Goal: Task Accomplishment & Management: Complete application form

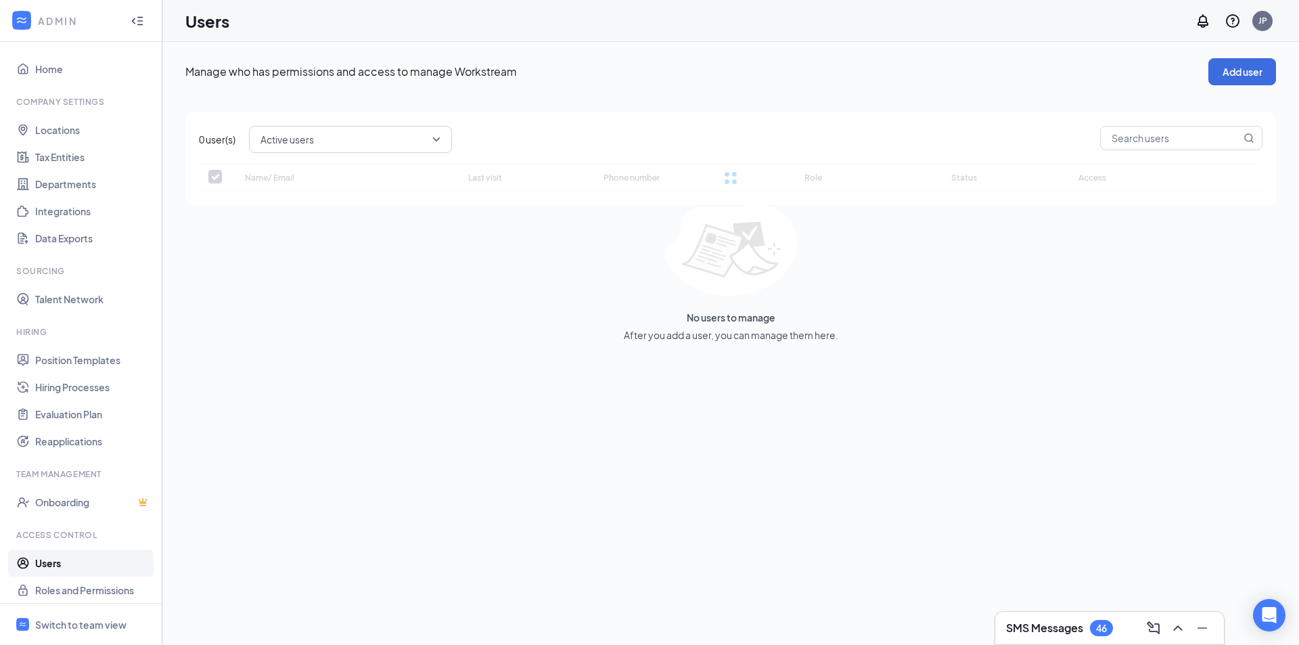
checkbox input "false"
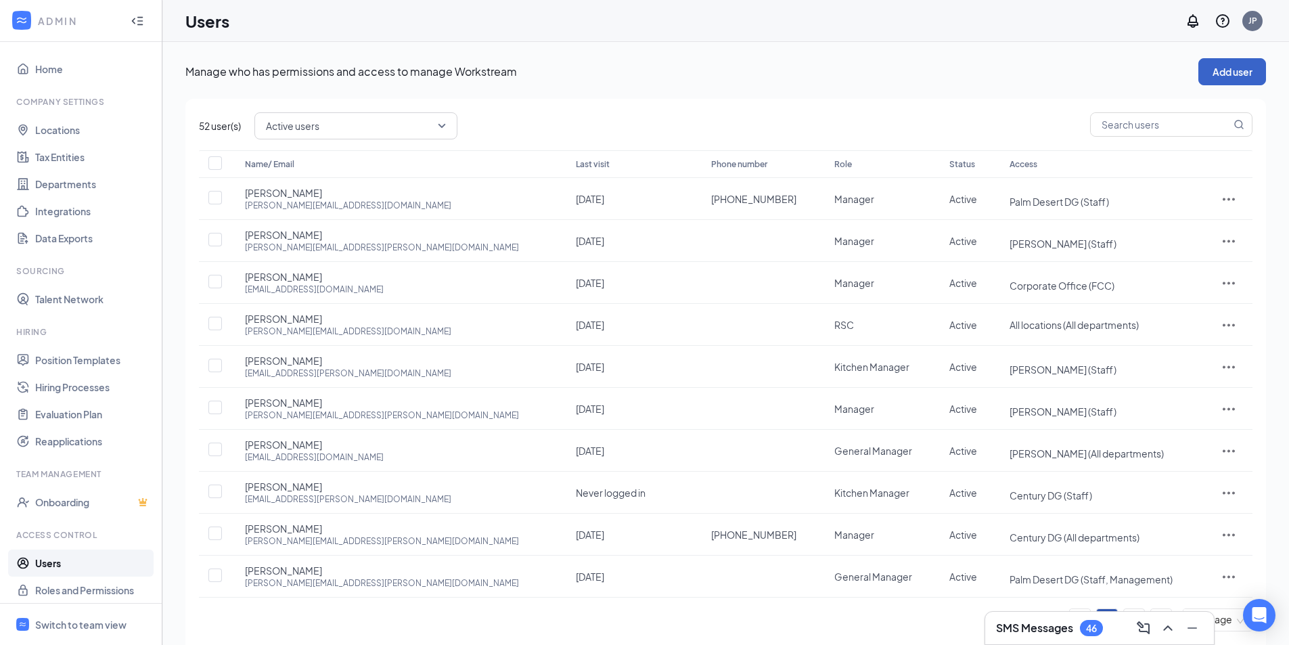
click at [1232, 84] on button "Add user" at bounding box center [1232, 71] width 68 height 27
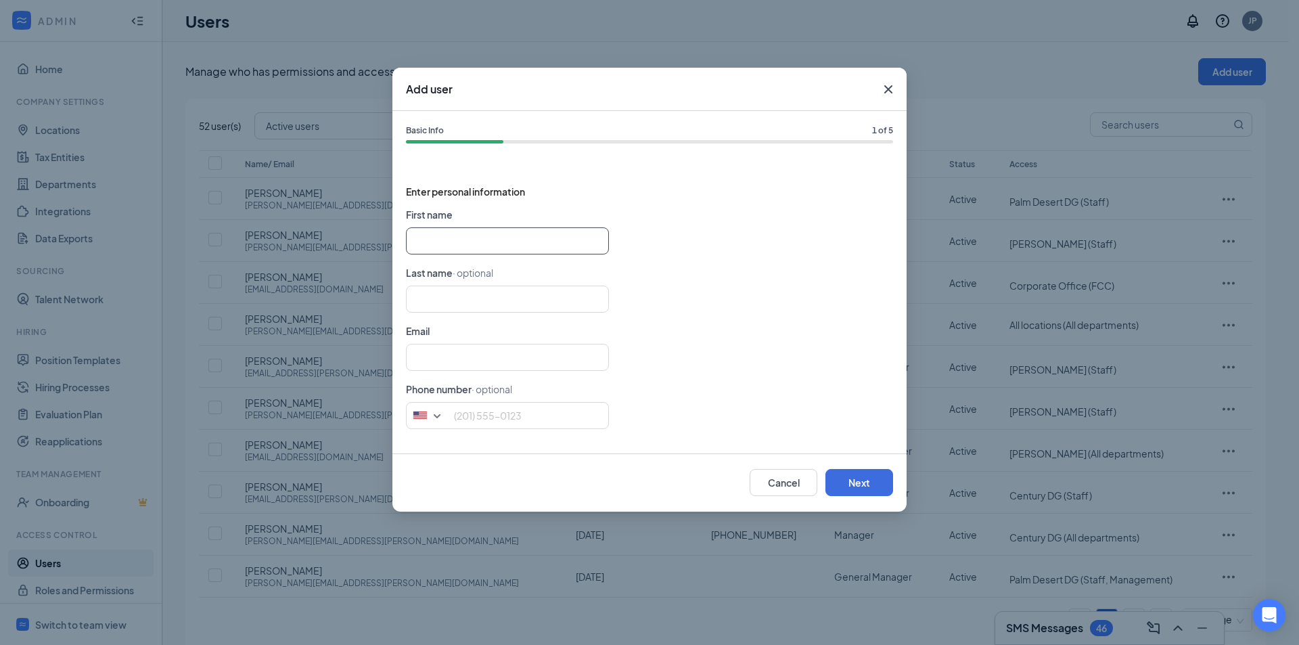
click at [454, 238] on input "text" at bounding box center [507, 240] width 203 height 27
type input "[PERSON_NAME]"
type input "[PERSON_NAME][EMAIL_ADDRESS][PERSON_NAME][DOMAIN_NAME]"
click at [844, 481] on button "Next" at bounding box center [860, 482] width 68 height 27
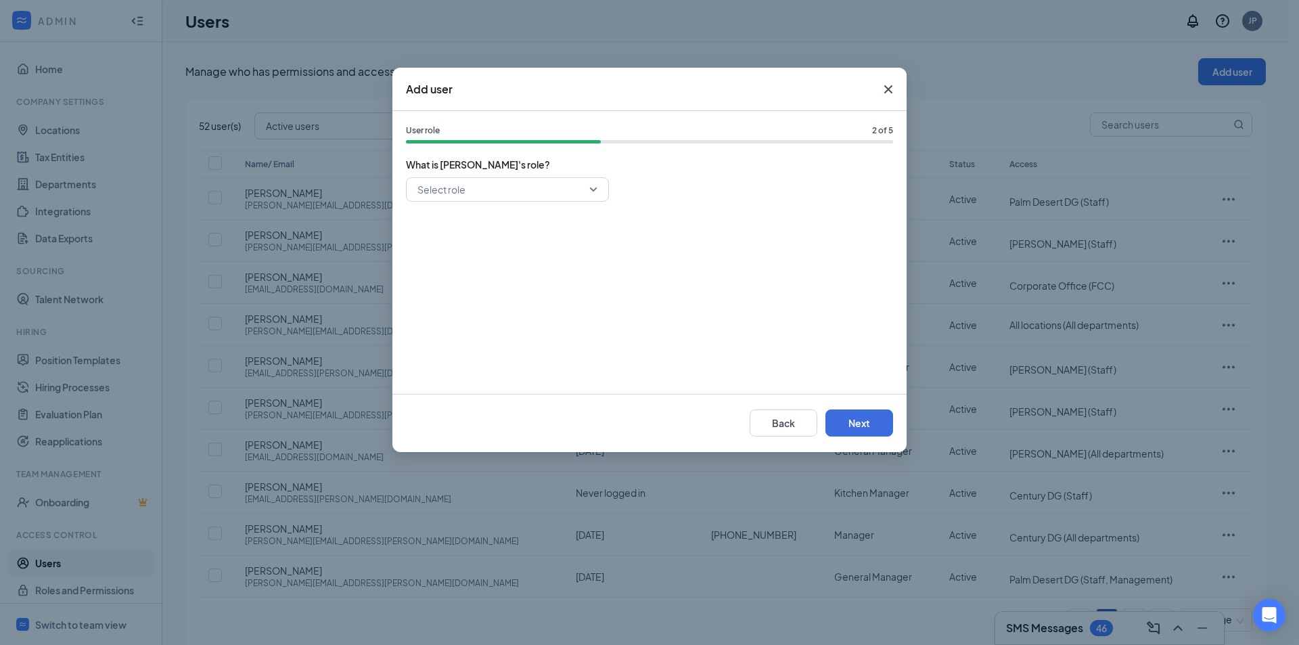
click at [434, 190] on input "search" at bounding box center [502, 189] width 177 height 23
click at [437, 286] on span "General Manager" at bounding box center [456, 286] width 78 height 15
click at [845, 422] on button "Next" at bounding box center [860, 422] width 68 height 27
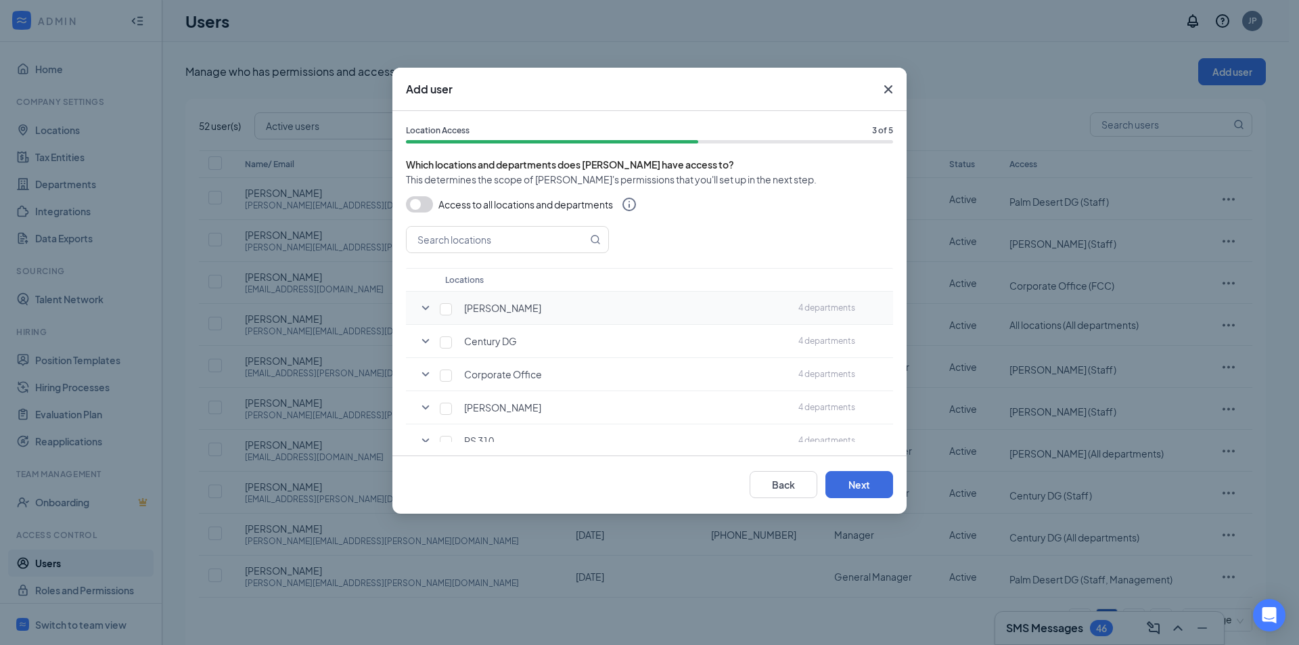
click at [425, 307] on icon "SmallChevronDown" at bounding box center [426, 308] width 16 height 16
click at [445, 307] on input "checkbox" at bounding box center [446, 309] width 12 height 12
checkbox input "true"
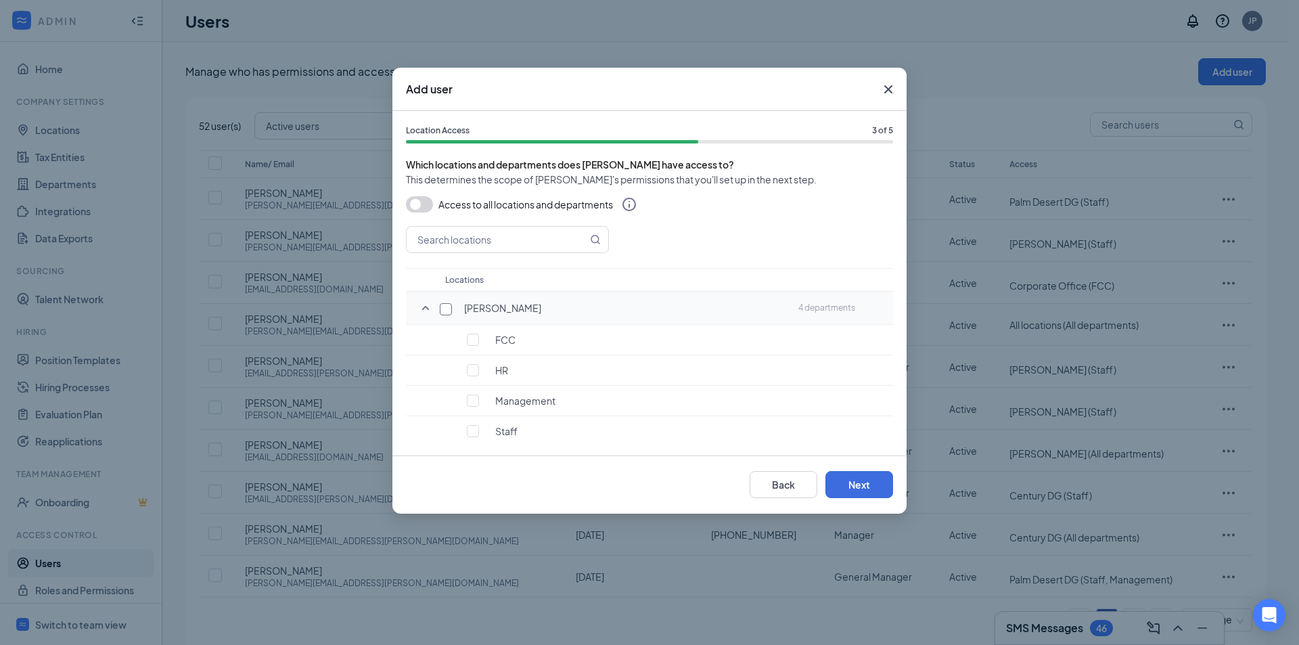
checkbox input "true"
click at [477, 353] on input "checkbox" at bounding box center [473, 350] width 12 height 12
checkbox input "false"
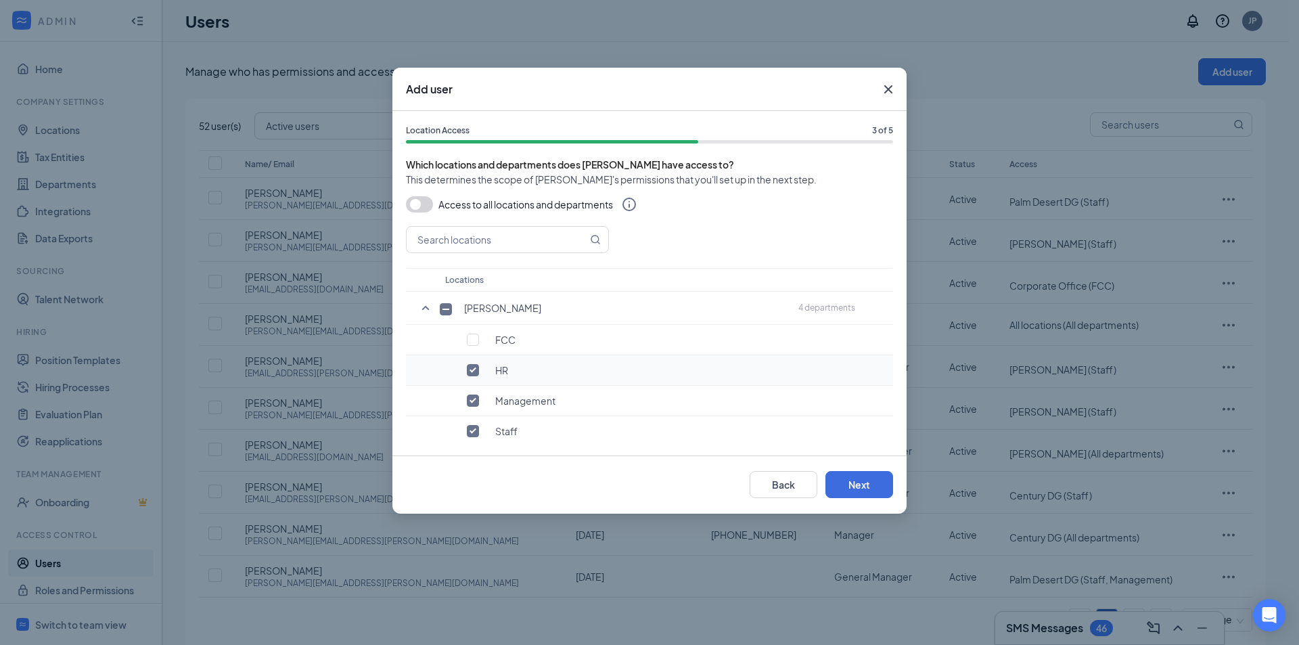
click at [472, 376] on input "checkbox" at bounding box center [473, 370] width 12 height 12
checkbox input "false"
click at [857, 480] on button "Next" at bounding box center [860, 484] width 68 height 27
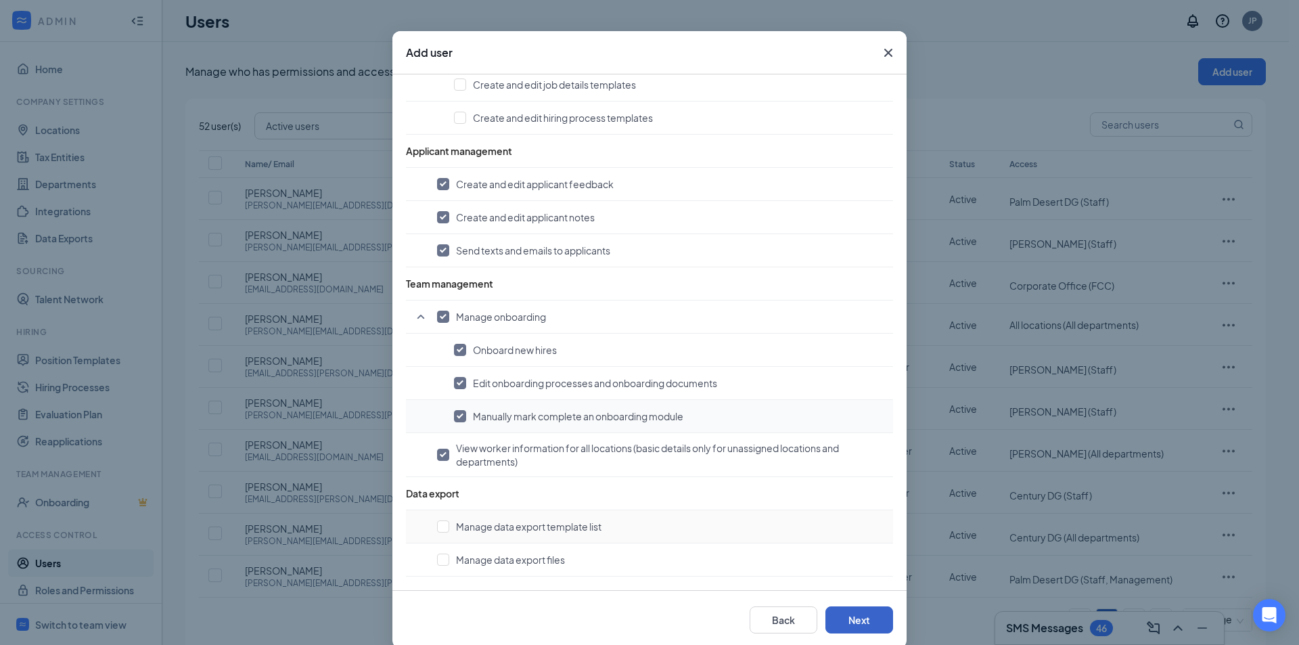
scroll to position [56, 0]
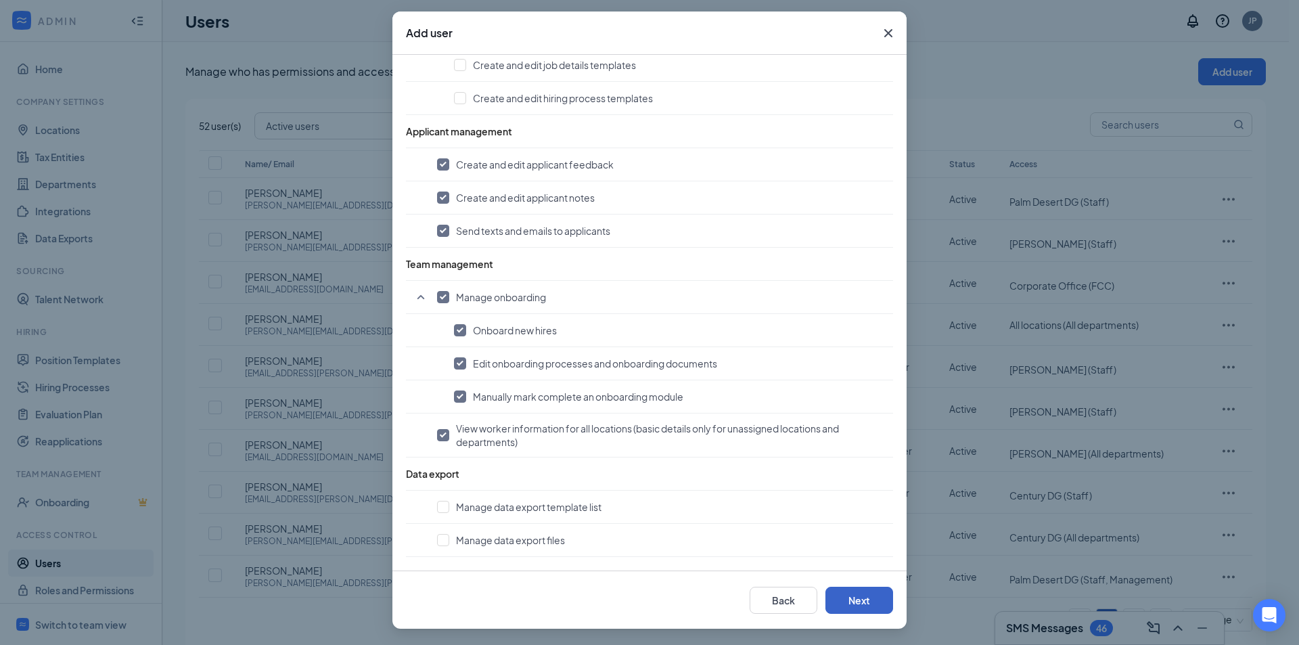
click at [833, 596] on button "Next" at bounding box center [860, 600] width 68 height 27
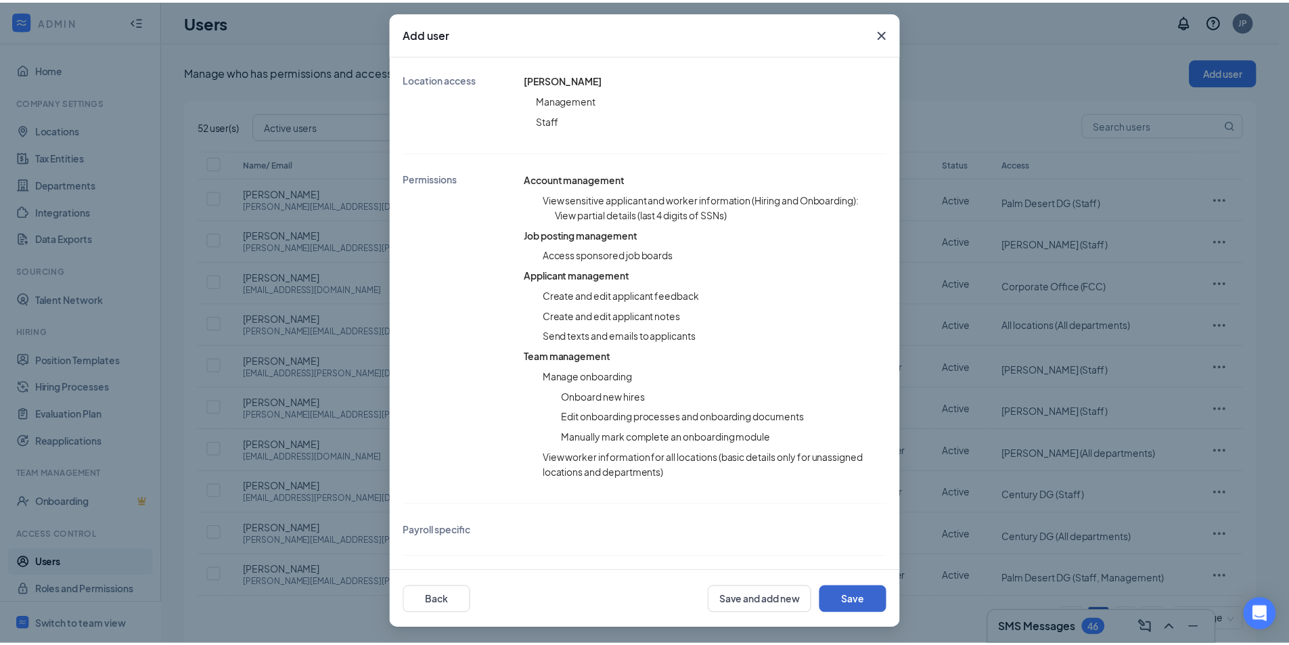
scroll to position [250, 0]
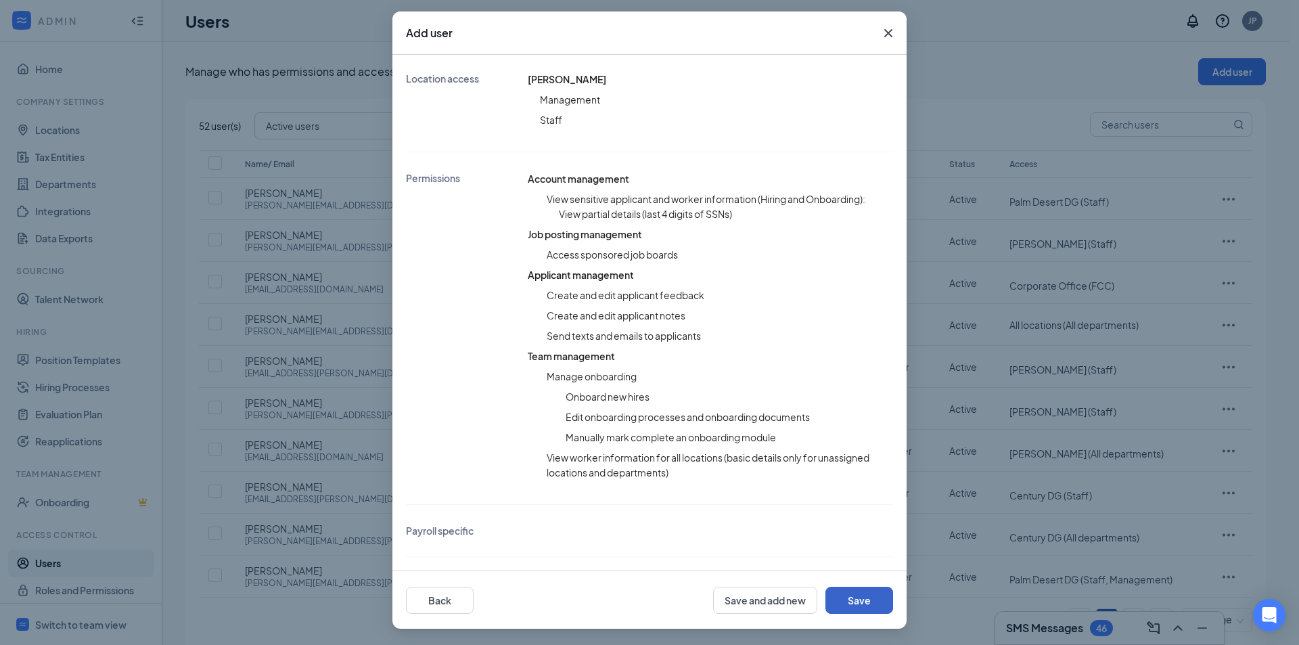
click at [847, 599] on button "Save" at bounding box center [860, 600] width 68 height 27
